Goal: Information Seeking & Learning: Learn about a topic

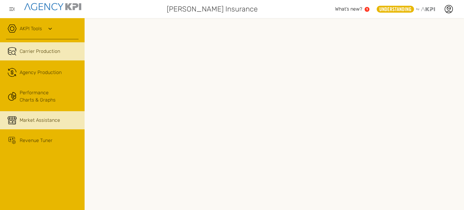
drag, startPoint x: 43, startPoint y: 121, endPoint x: 34, endPoint y: 121, distance: 9.1
click at [43, 121] on span "Market Assistance" at bounding box center [40, 120] width 41 height 7
